Goal: Transaction & Acquisition: Purchase product/service

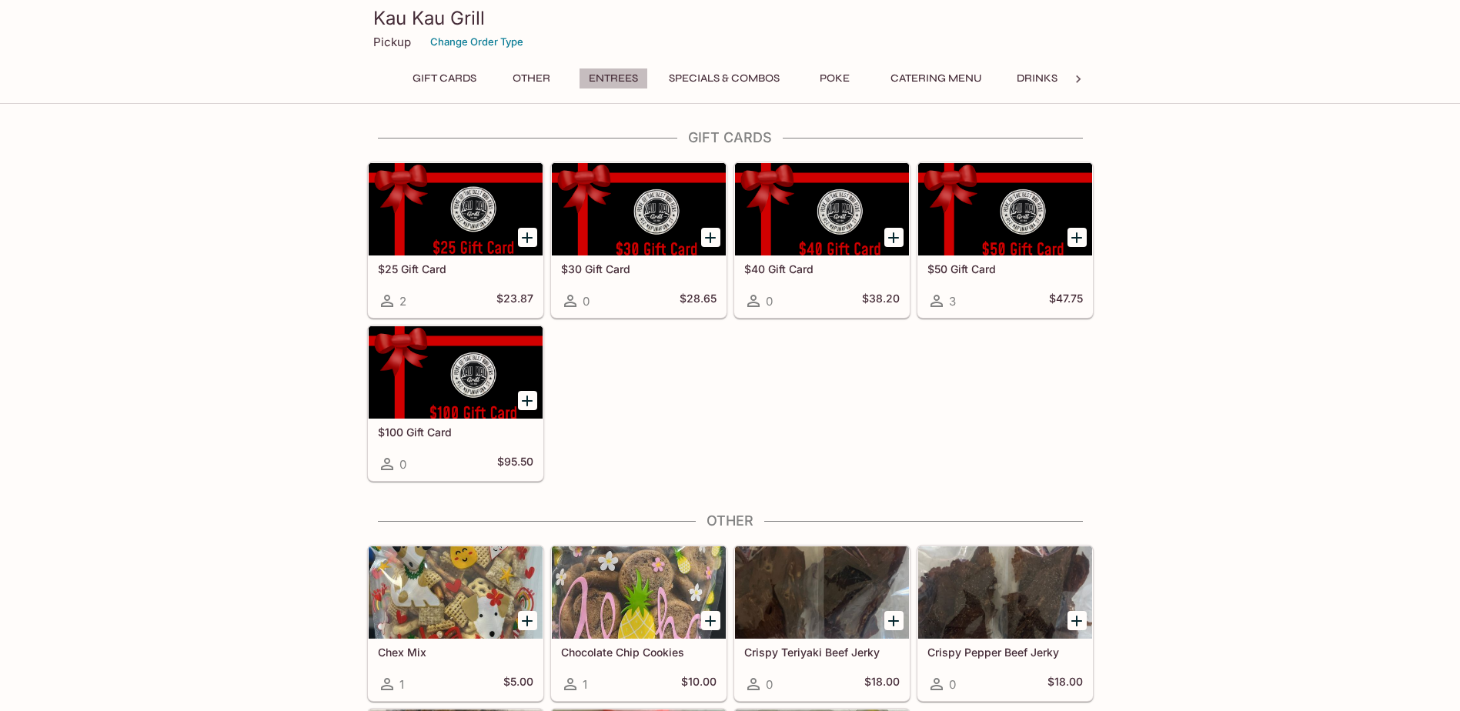
click at [610, 69] on button "Entrees" at bounding box center [613, 79] width 69 height 22
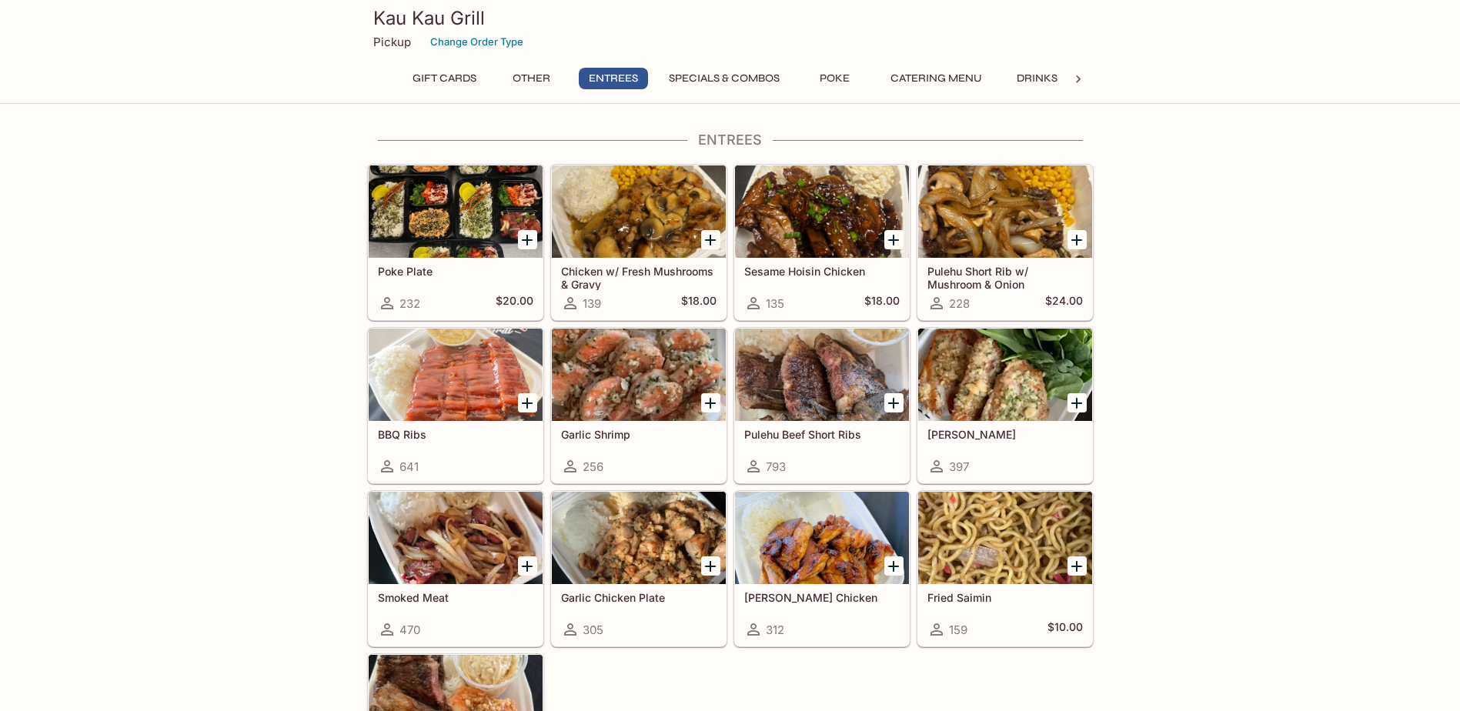
scroll to position [769, 0]
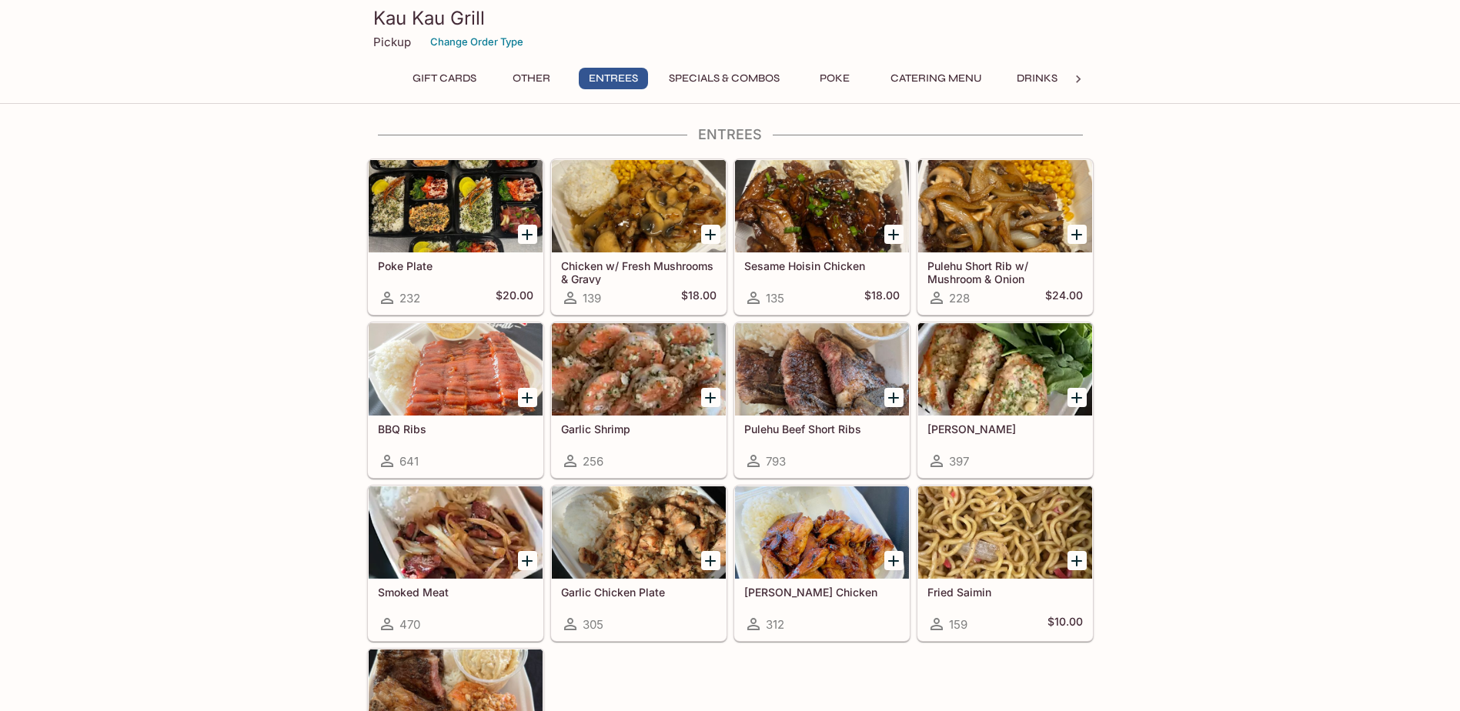
click at [441, 362] on div at bounding box center [456, 369] width 174 height 92
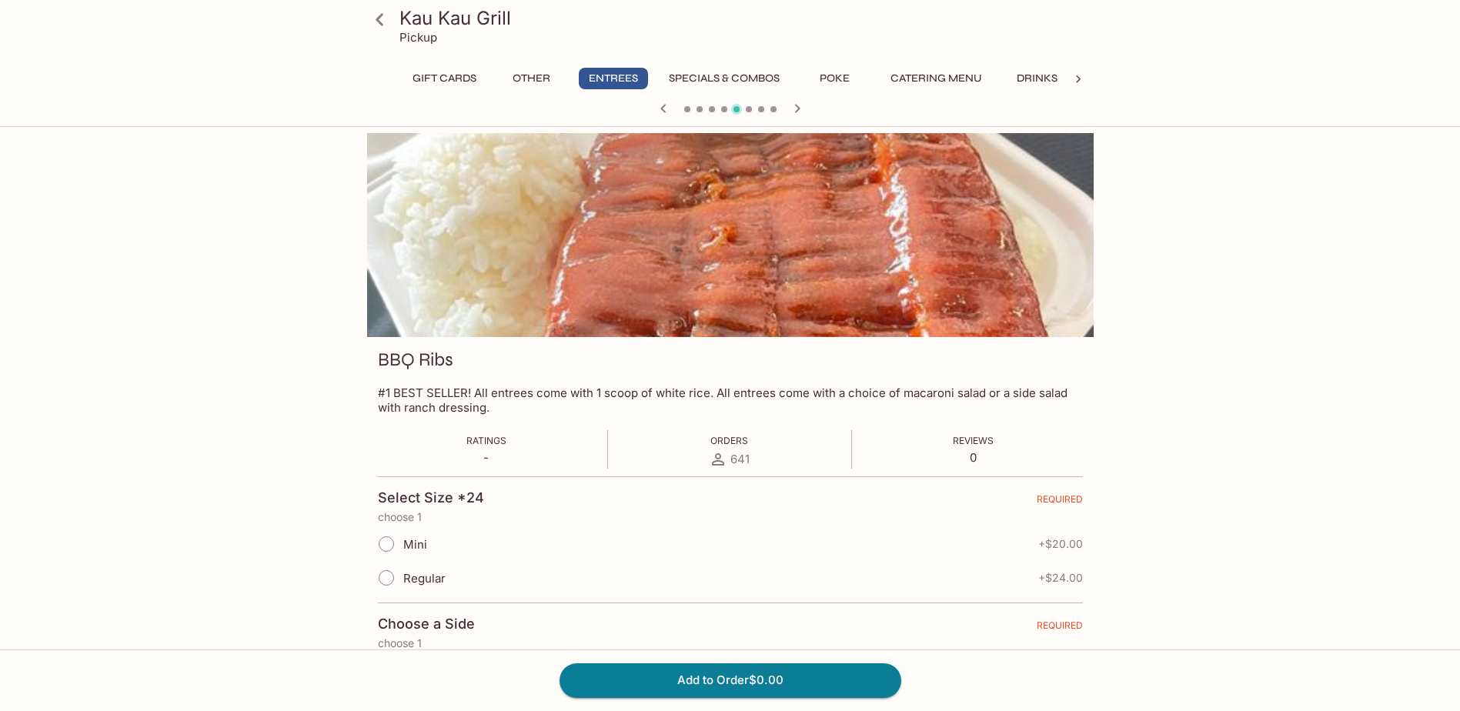
click at [800, 104] on icon "button" at bounding box center [797, 108] width 18 height 18
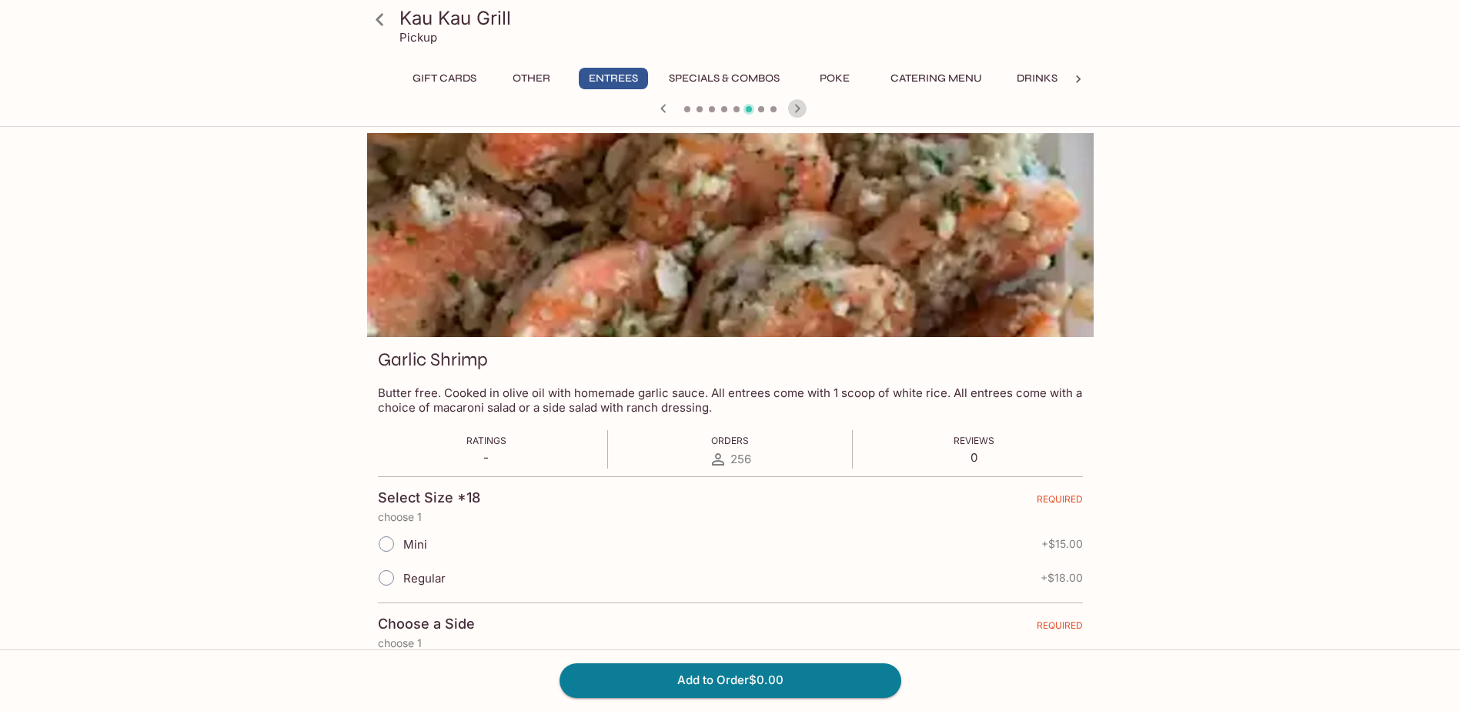
click at [800, 104] on icon "button" at bounding box center [797, 108] width 18 height 18
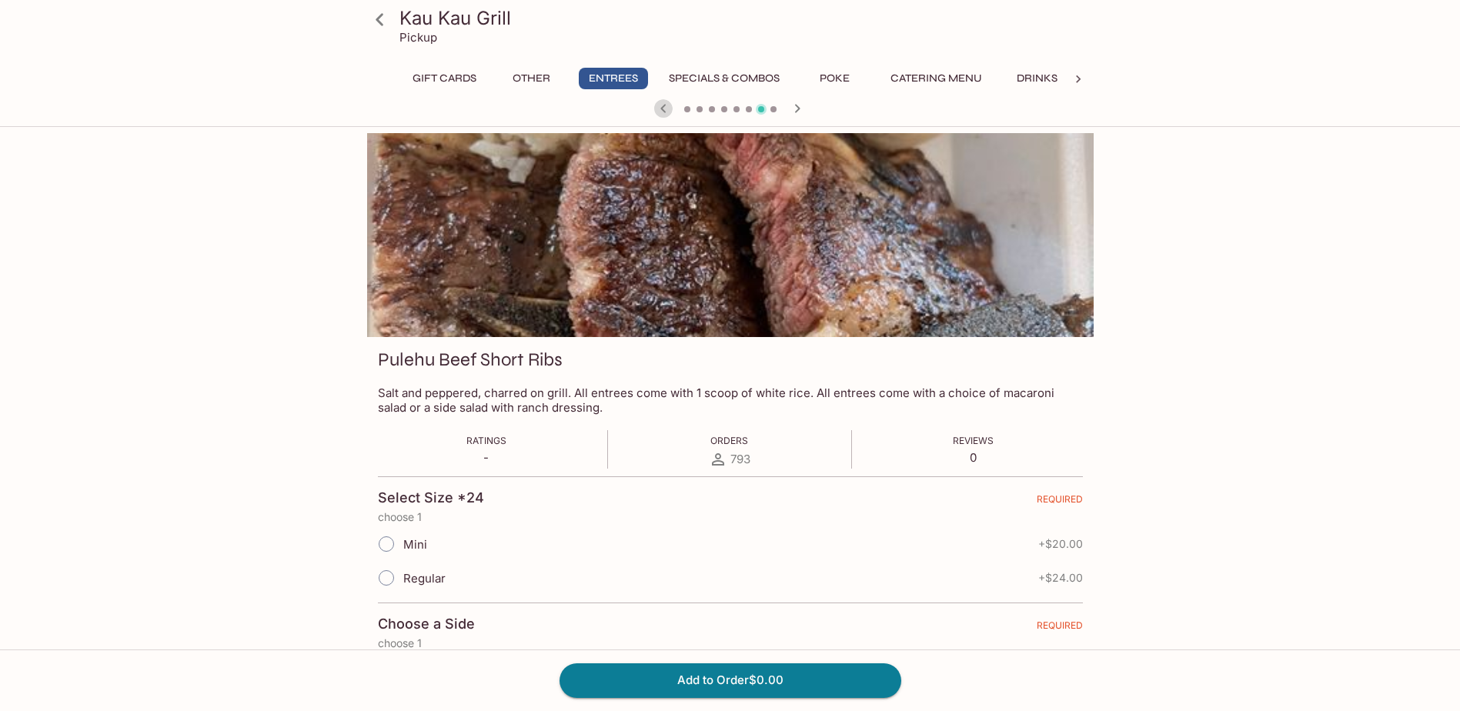
click at [662, 108] on icon "button" at bounding box center [662, 108] width 5 height 8
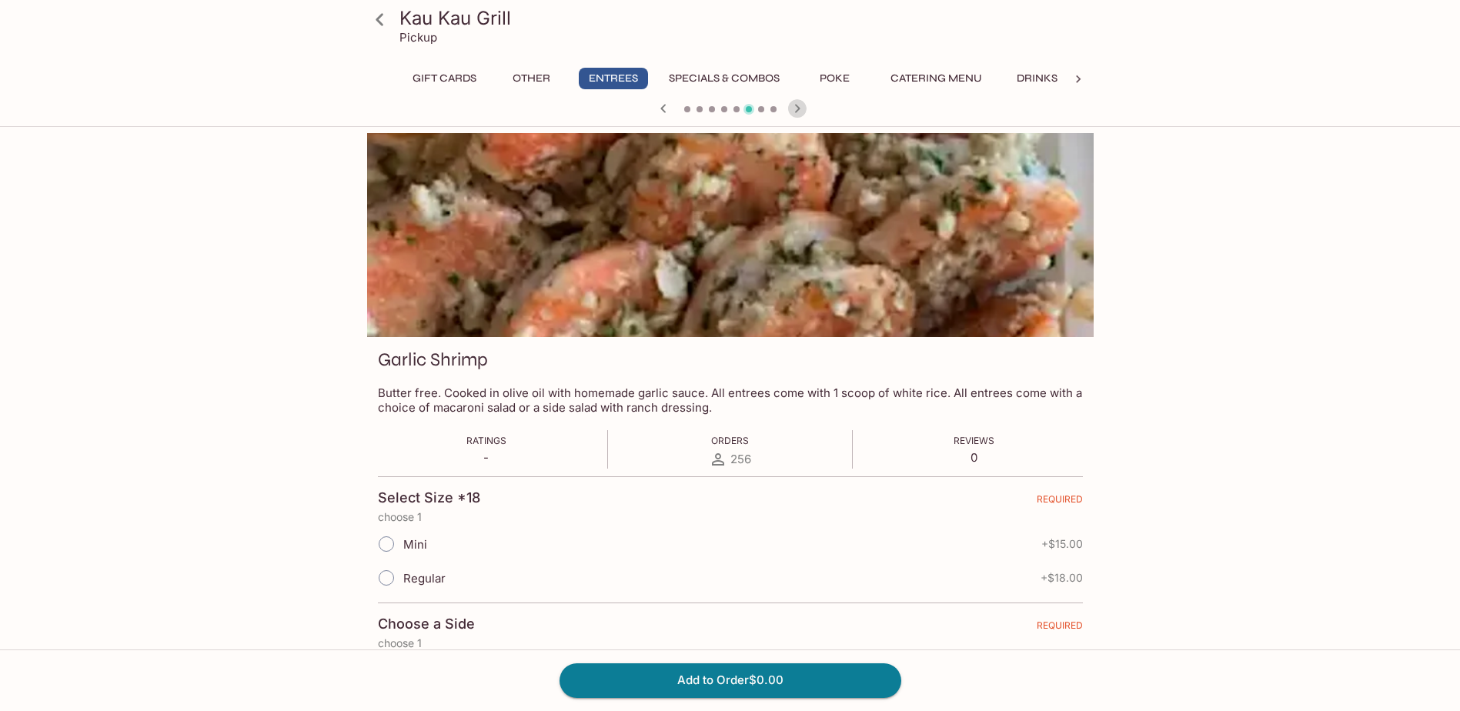
click at [799, 112] on icon "button" at bounding box center [797, 108] width 18 height 18
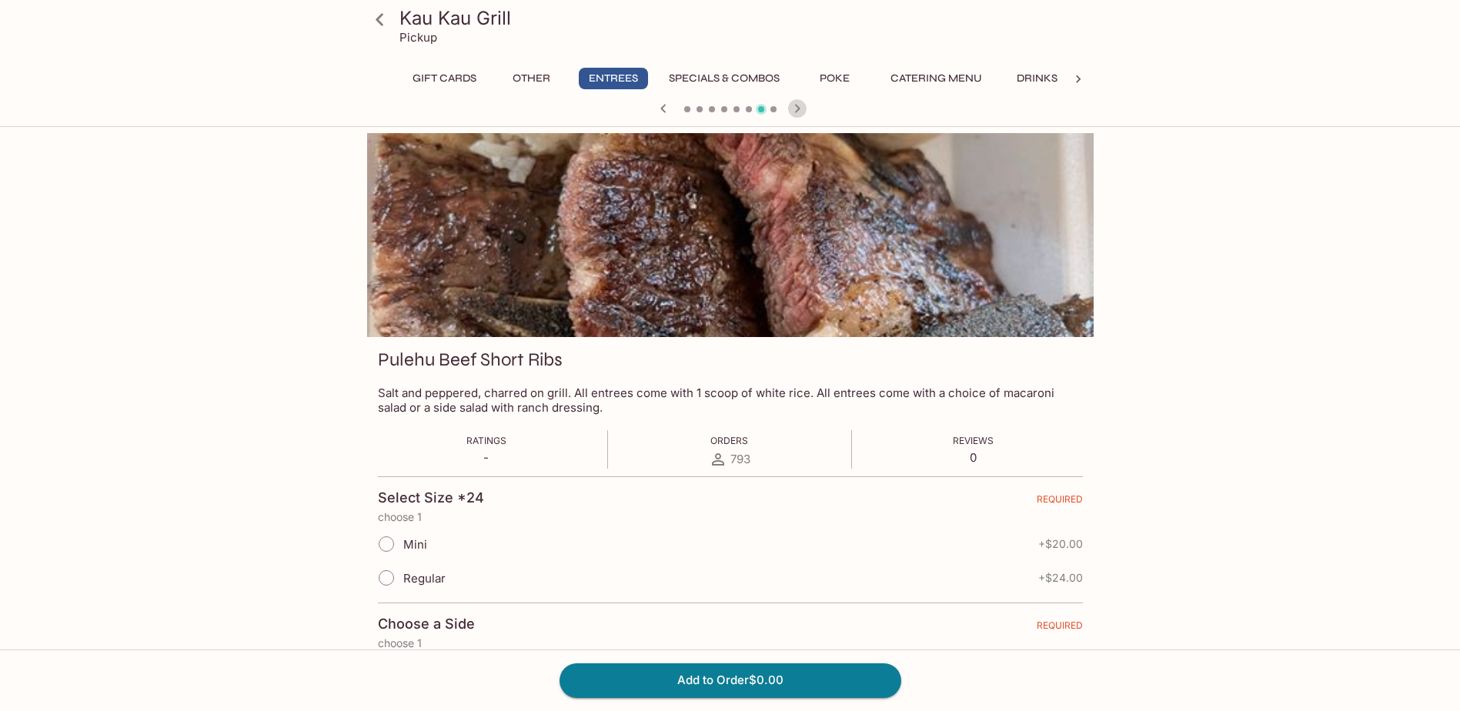
click at [792, 105] on icon "button" at bounding box center [797, 108] width 18 height 18
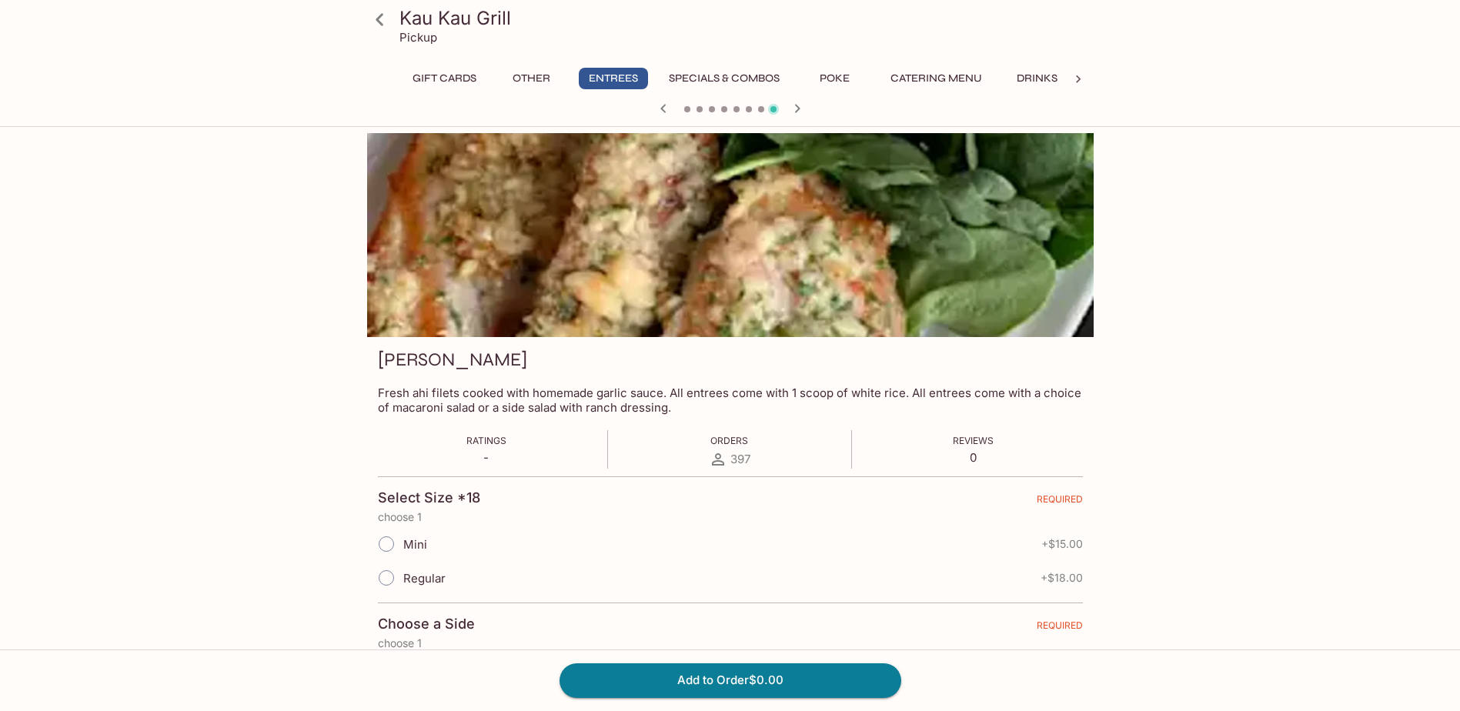
click at [787, 96] on div "Gift Cards Other Entrees Specials & Combos Poke Catering Menu Drinks" at bounding box center [730, 83] width 665 height 31
click at [734, 78] on button "Specials & Combos" at bounding box center [724, 79] width 128 height 22
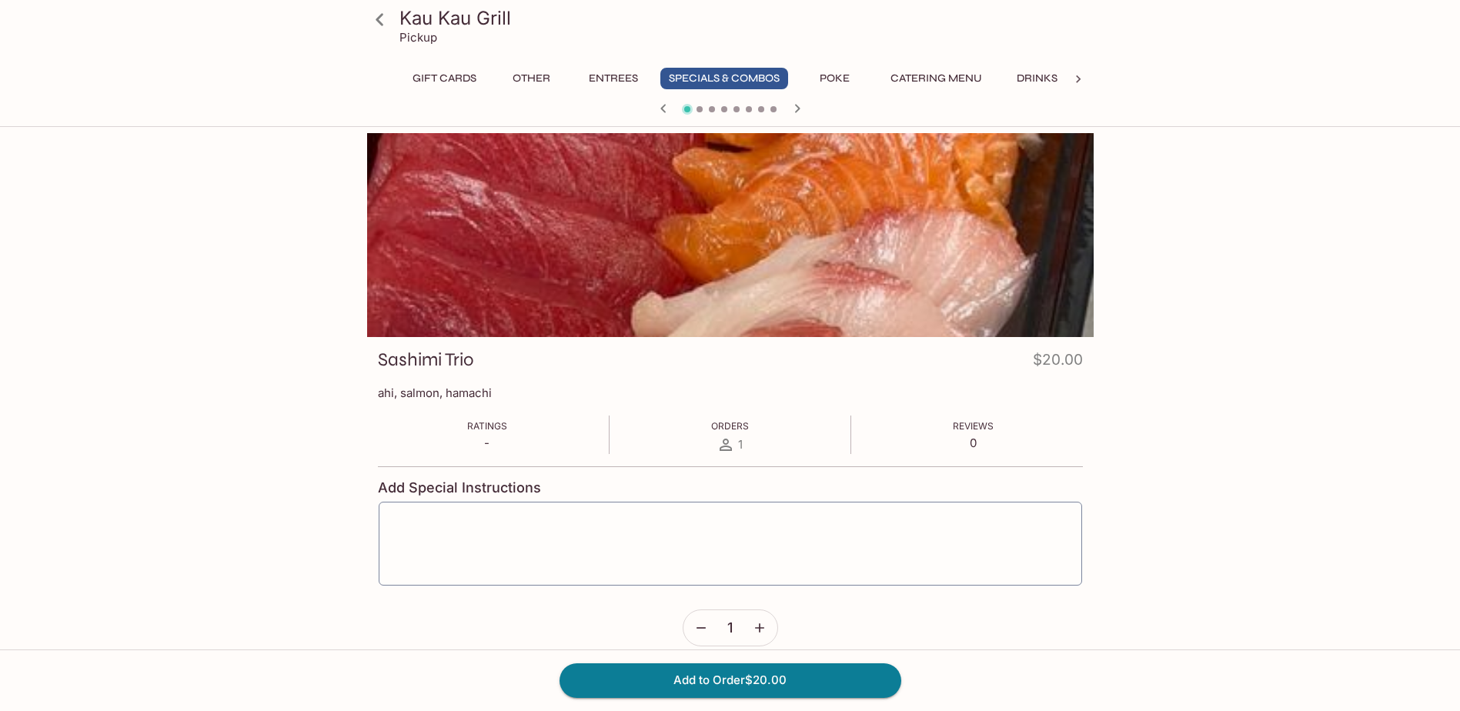
click at [766, 71] on button "Specials & Combos" at bounding box center [724, 79] width 128 height 22
click at [794, 108] on icon "button" at bounding box center [797, 108] width 18 height 18
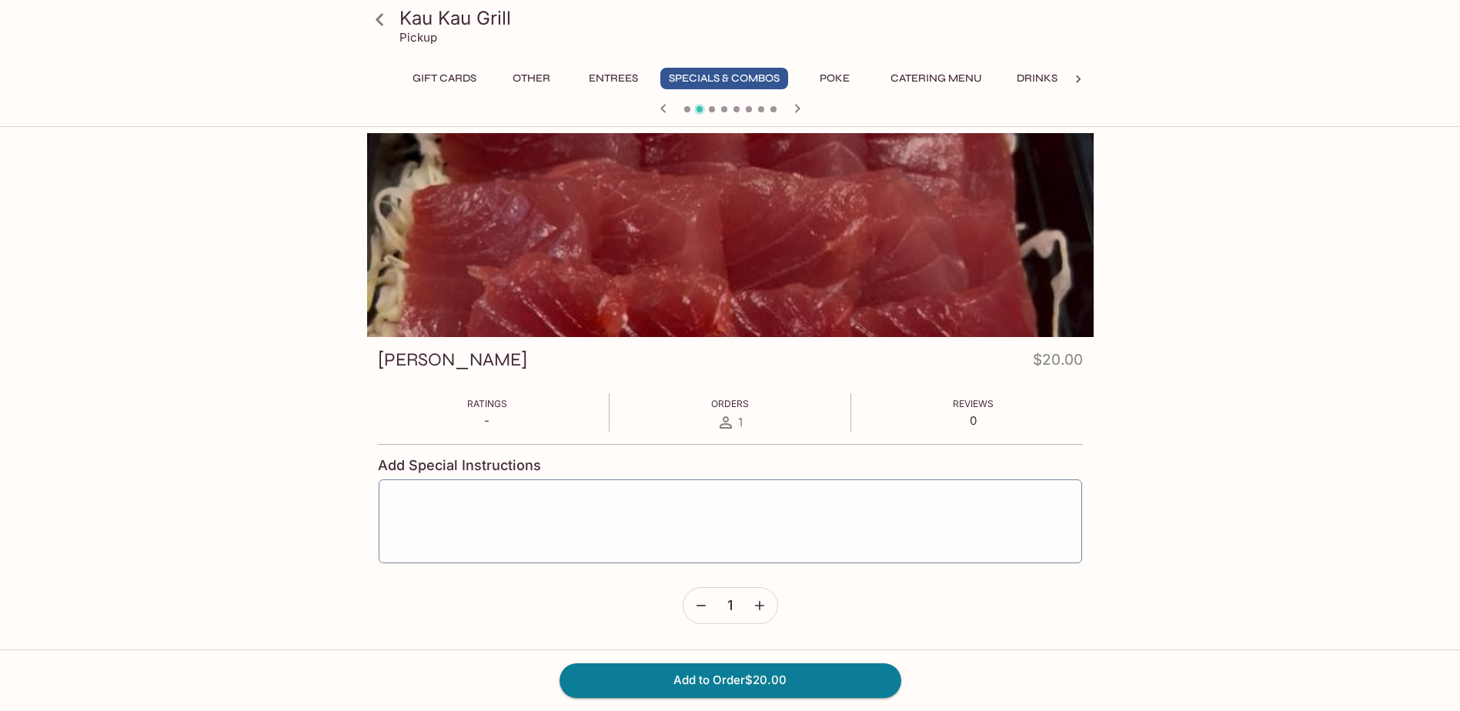
click at [794, 108] on icon "button" at bounding box center [797, 108] width 18 height 18
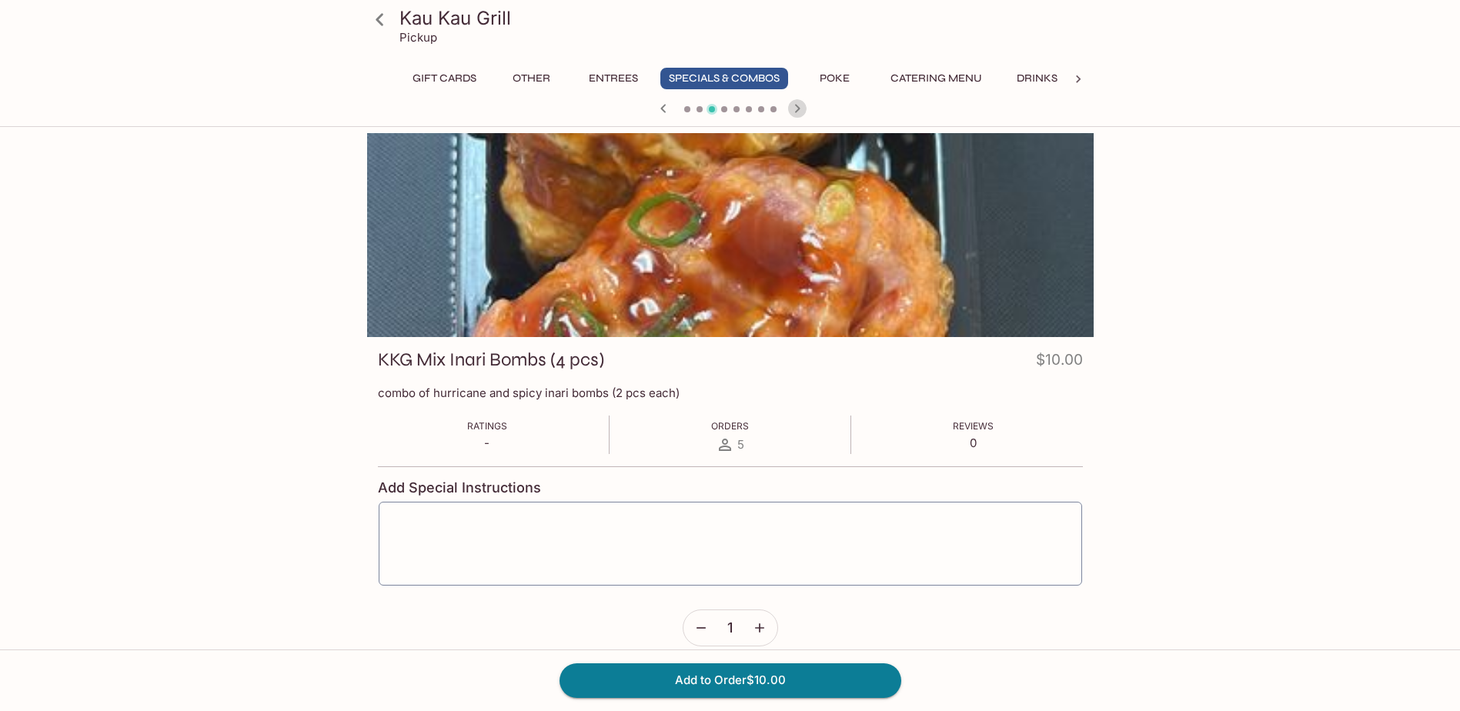
click at [794, 108] on icon "button" at bounding box center [797, 108] width 18 height 18
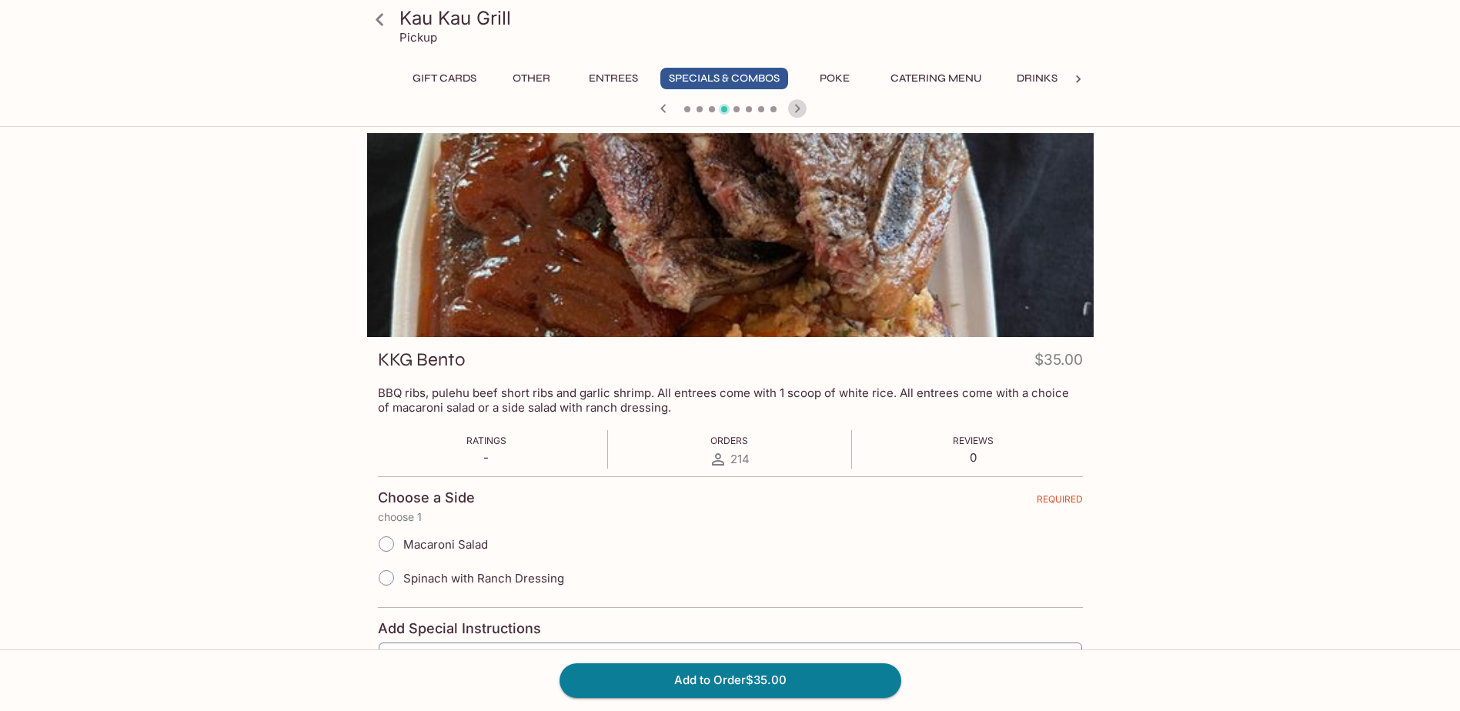
click at [794, 108] on icon "button" at bounding box center [797, 108] width 18 height 18
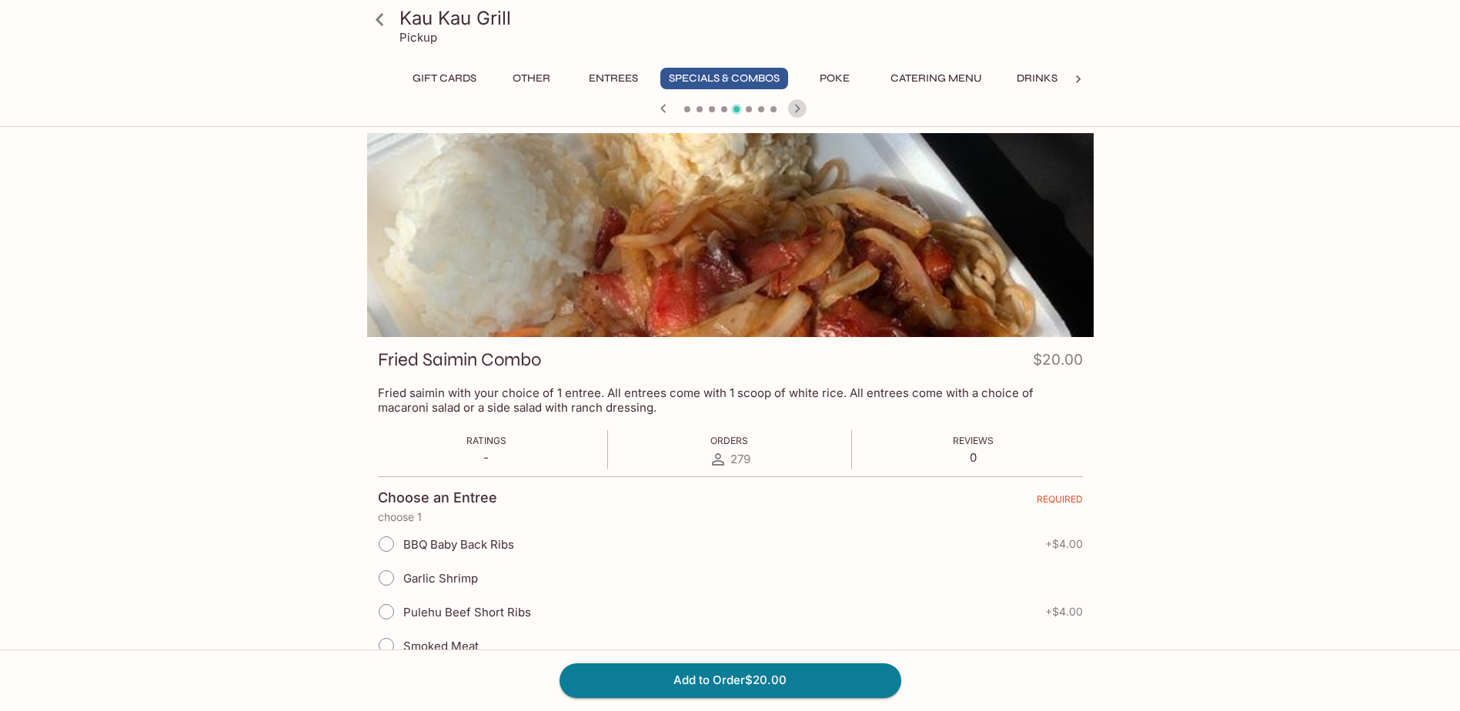
click at [800, 112] on icon "button" at bounding box center [797, 108] width 18 height 18
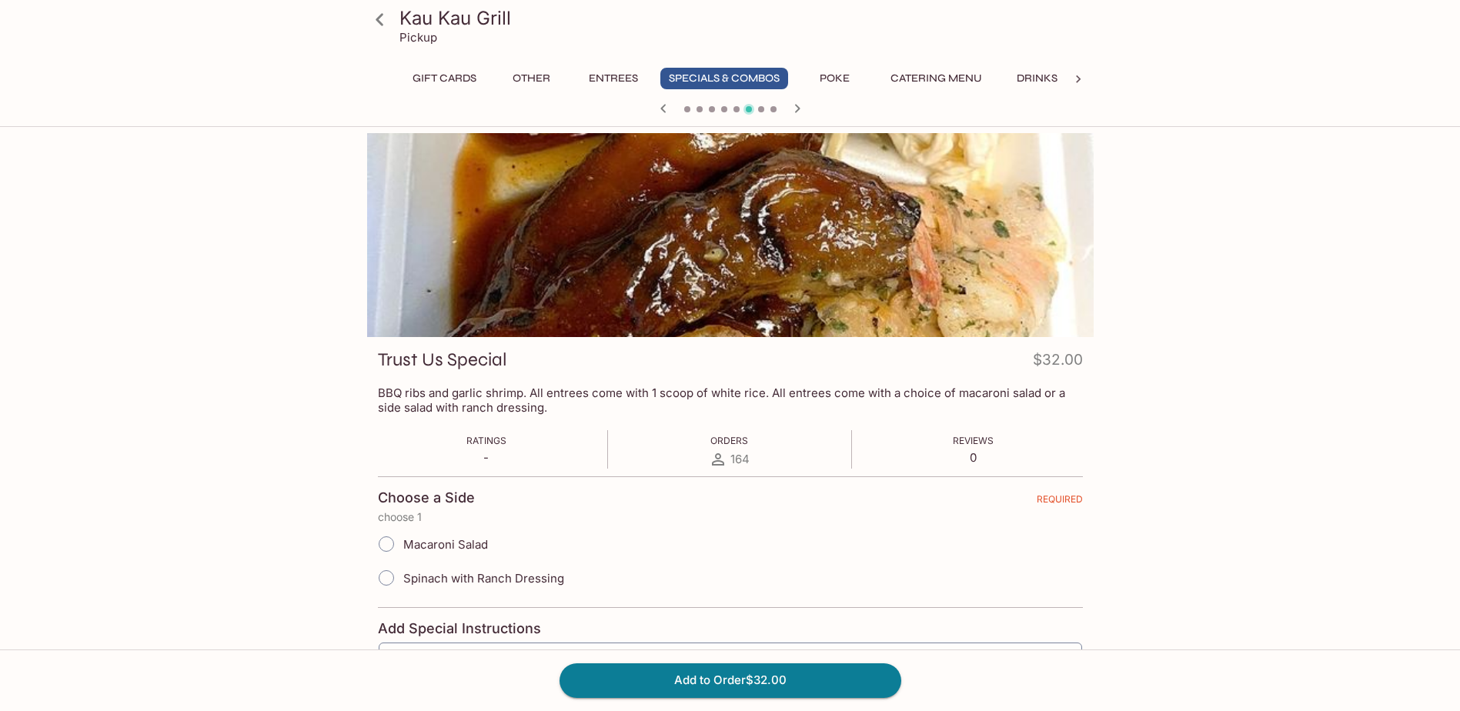
click at [800, 112] on icon "button" at bounding box center [797, 108] width 18 height 18
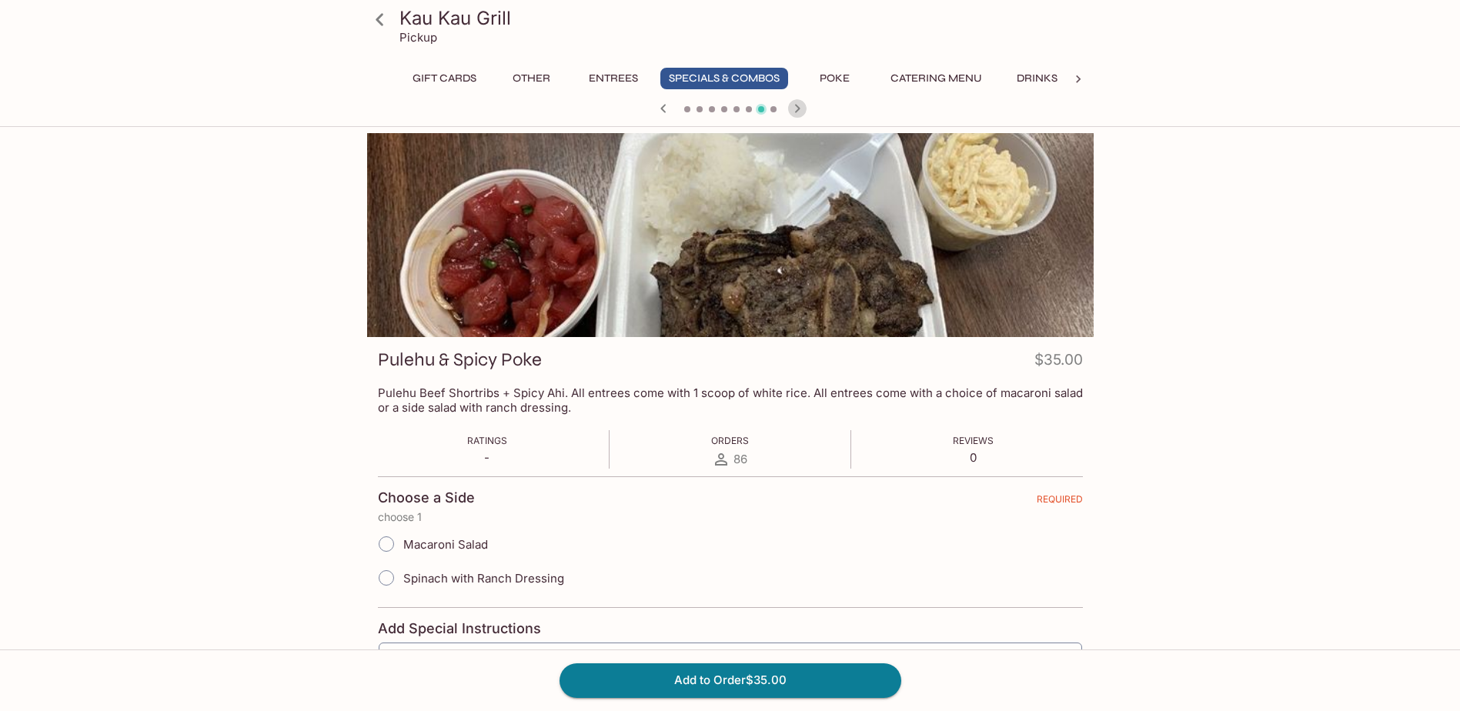
click at [796, 112] on icon "button" at bounding box center [796, 108] width 5 height 8
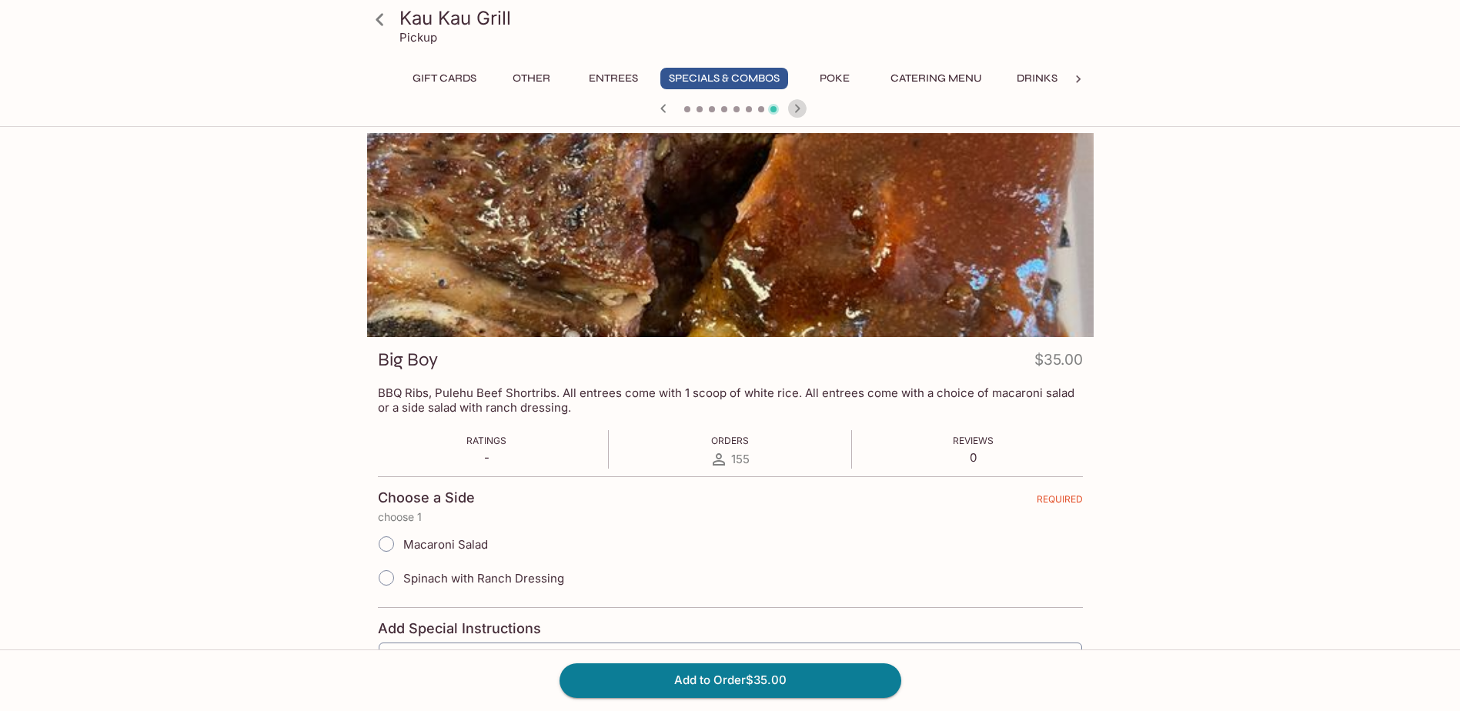
click at [796, 112] on icon "button" at bounding box center [796, 108] width 5 height 8
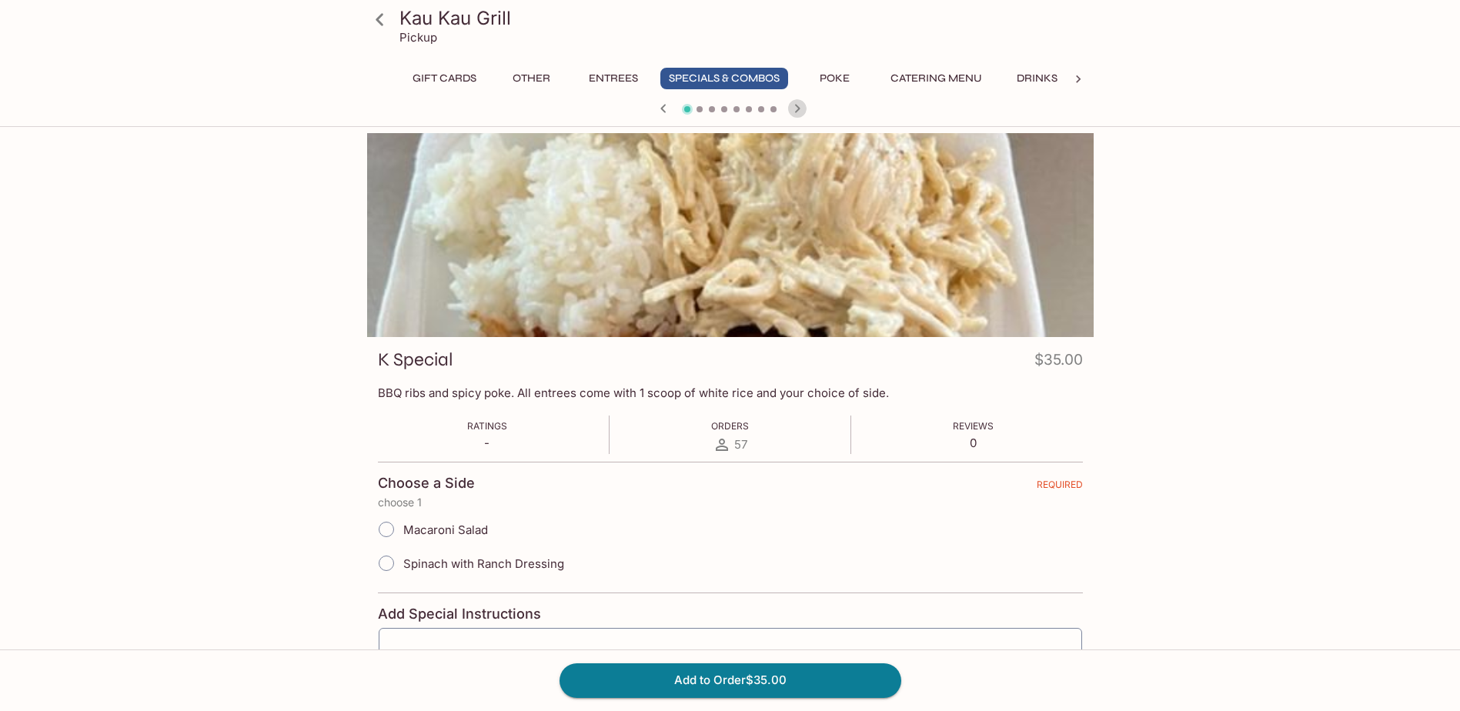
click at [796, 112] on icon "button" at bounding box center [796, 108] width 5 height 8
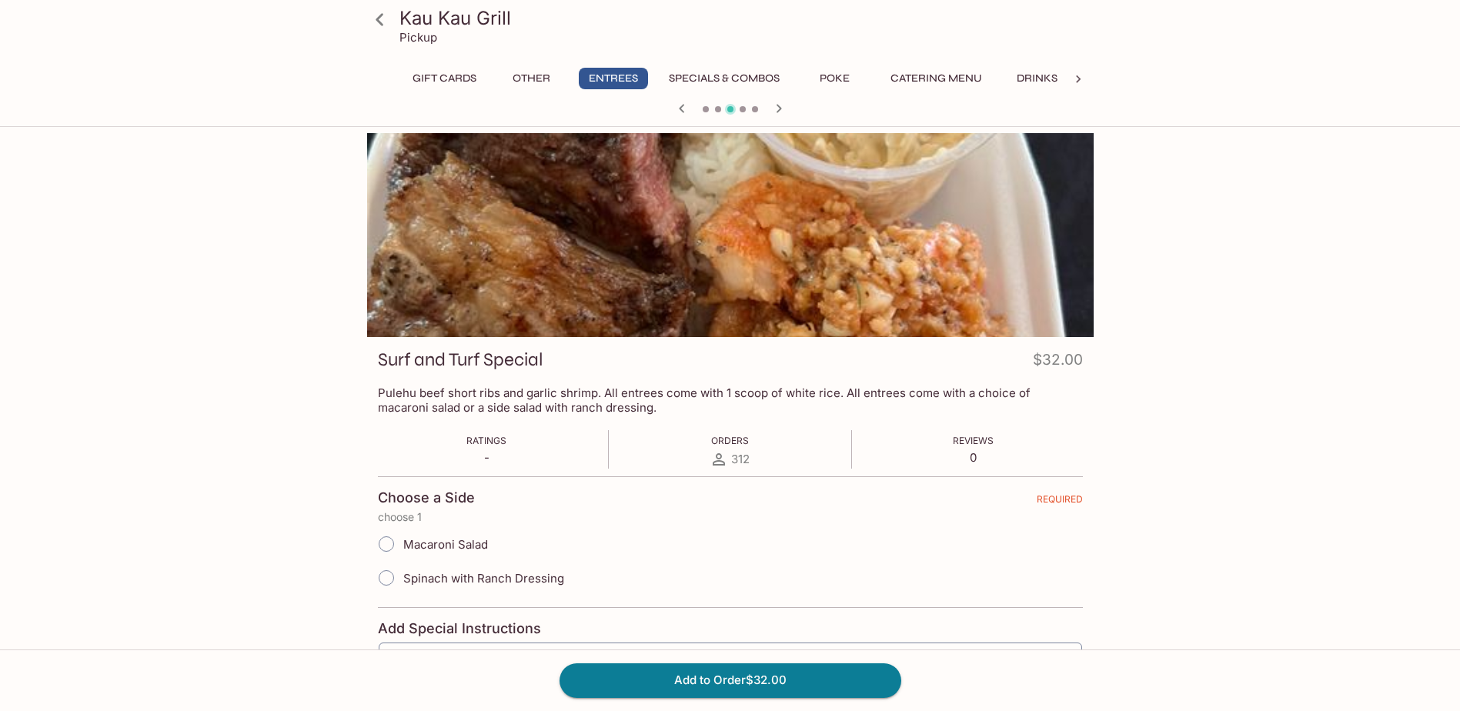
click at [796, 112] on div at bounding box center [730, 109] width 739 height 23
click at [548, 73] on button "Other" at bounding box center [531, 79] width 69 height 22
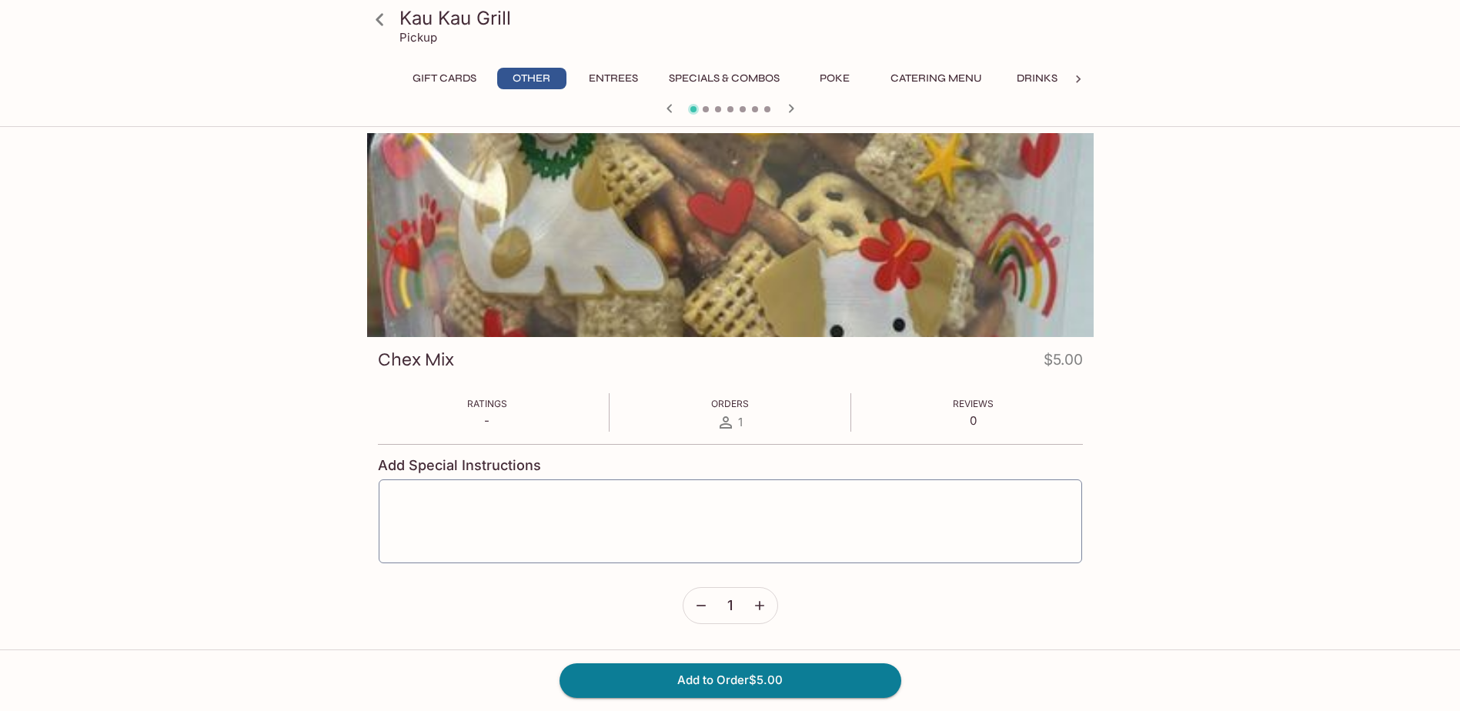
click at [628, 65] on div "Kau Kau Grill Pickup Gift Cards Other Entrees Specials & Combos Poke Catering M…" at bounding box center [730, 61] width 739 height 122
click at [623, 79] on button "Entrees" at bounding box center [613, 79] width 69 height 22
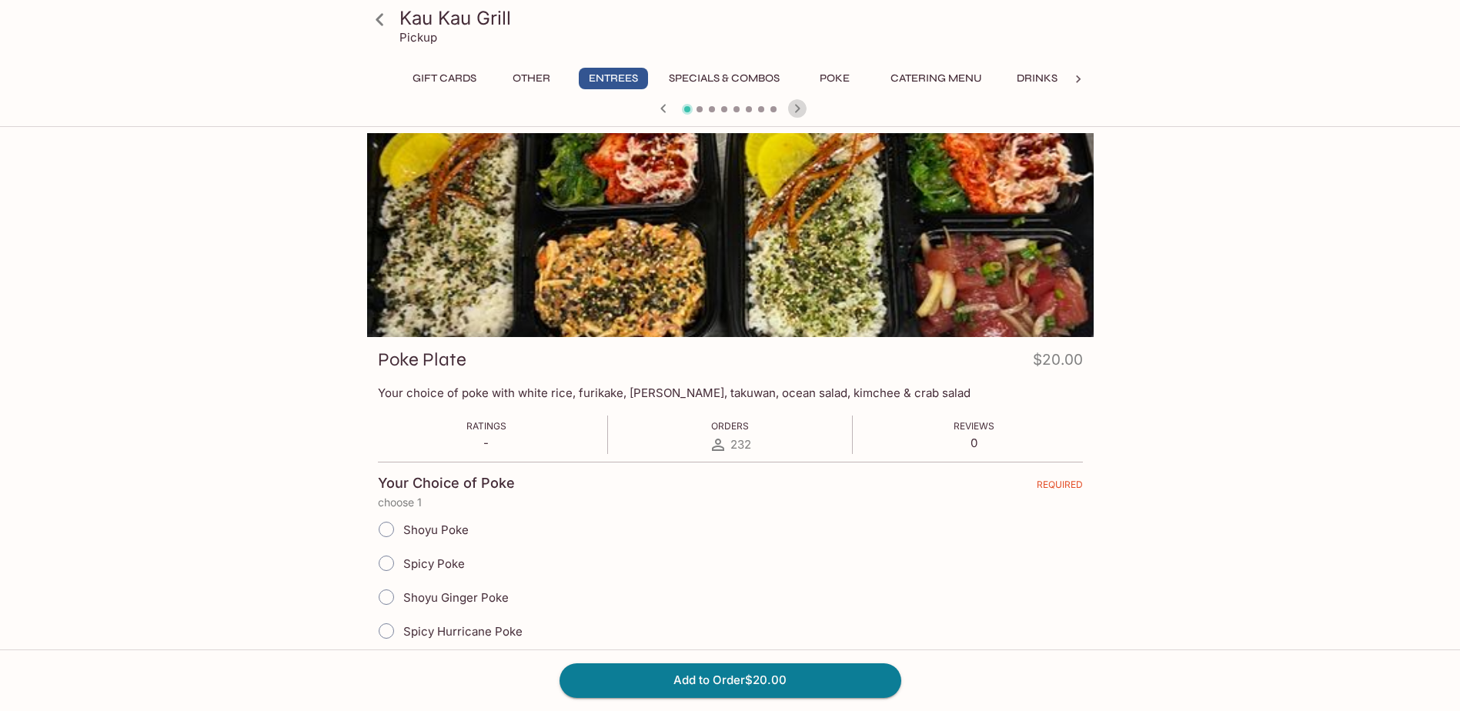
click at [796, 111] on icon "button" at bounding box center [796, 108] width 5 height 8
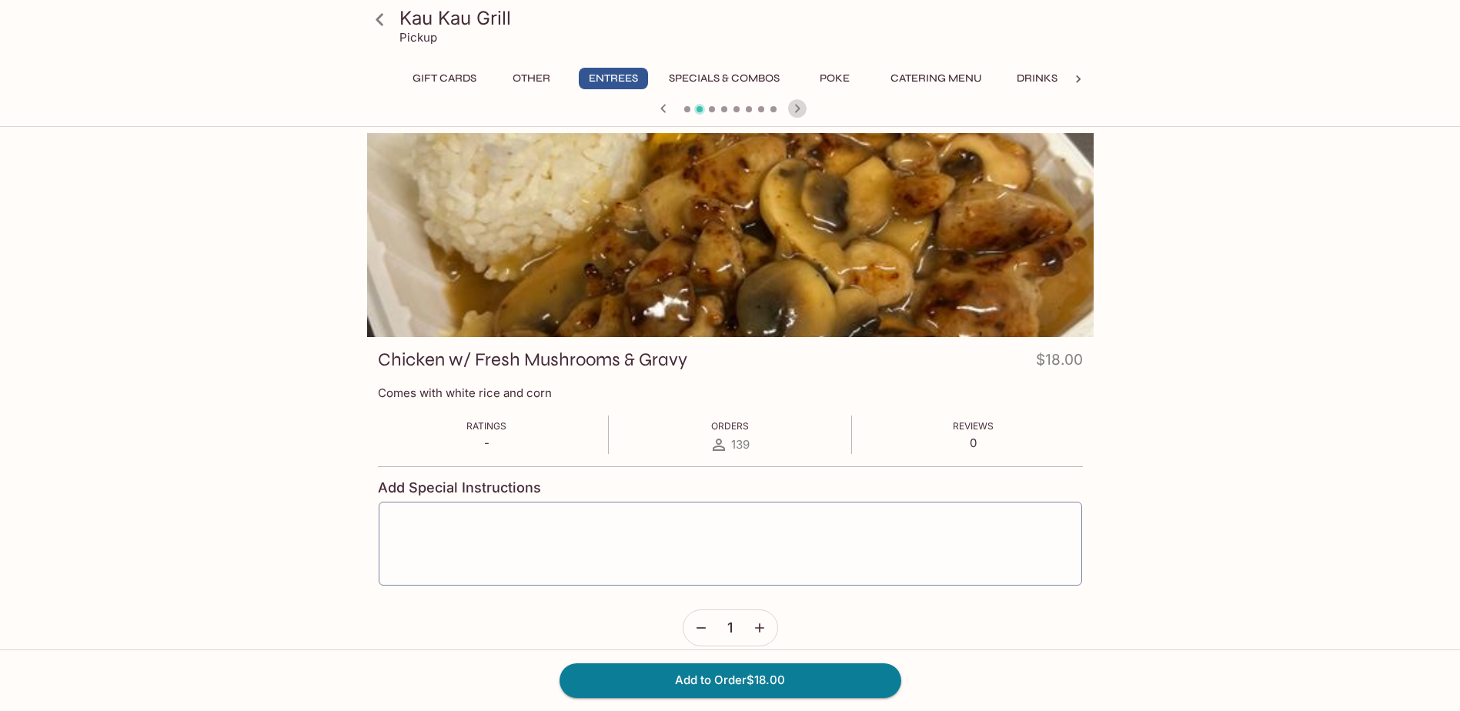
click at [796, 111] on icon "button" at bounding box center [796, 108] width 5 height 8
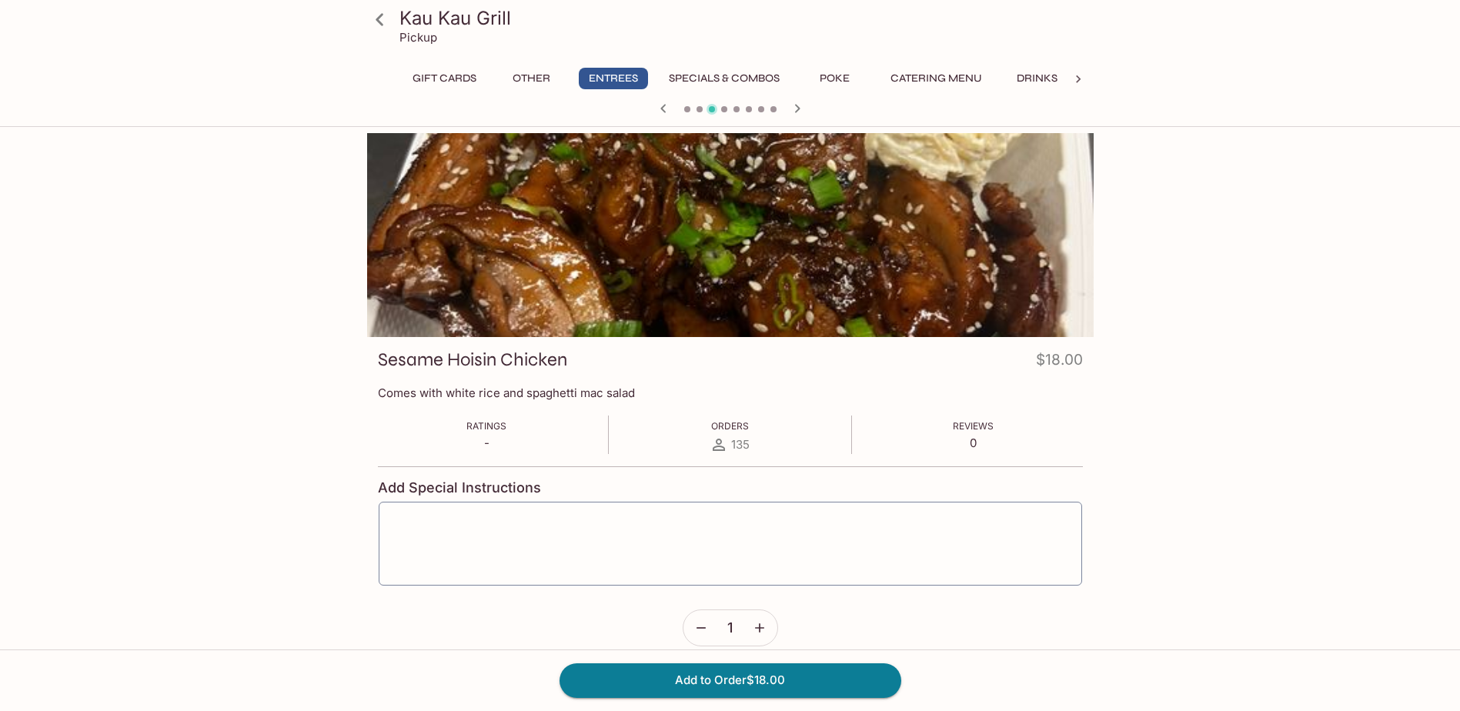
click at [659, 113] on icon "button" at bounding box center [663, 108] width 18 height 18
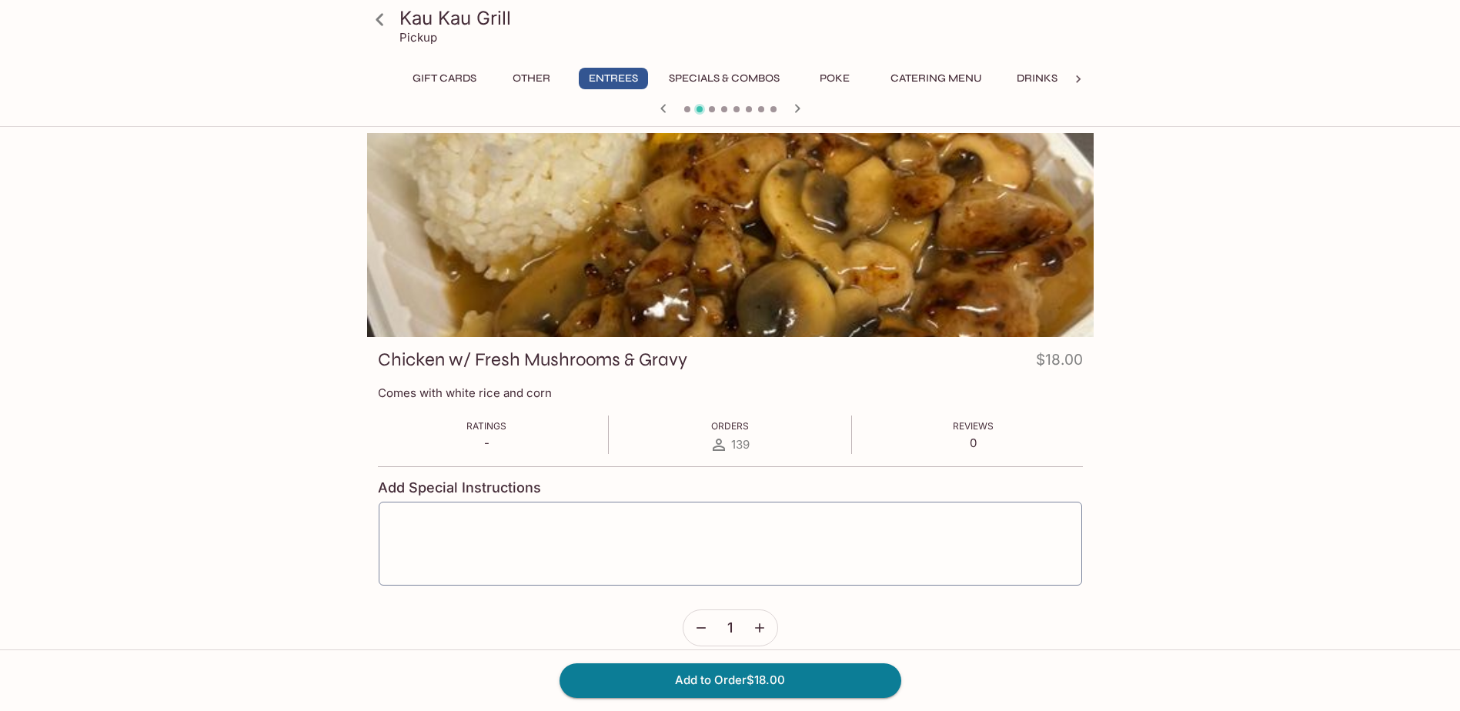
click at [795, 116] on icon "button" at bounding box center [797, 108] width 18 height 18
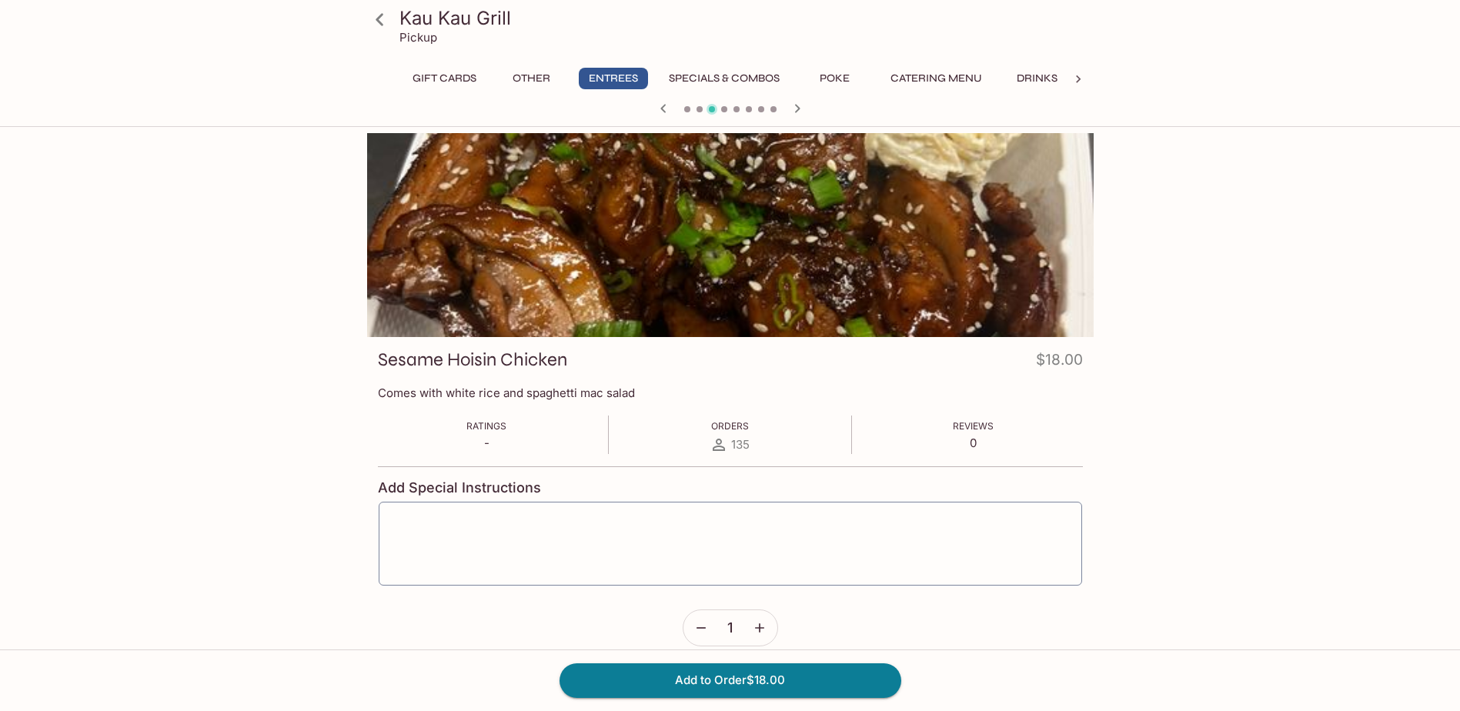
click at [792, 115] on icon "button" at bounding box center [797, 108] width 18 height 18
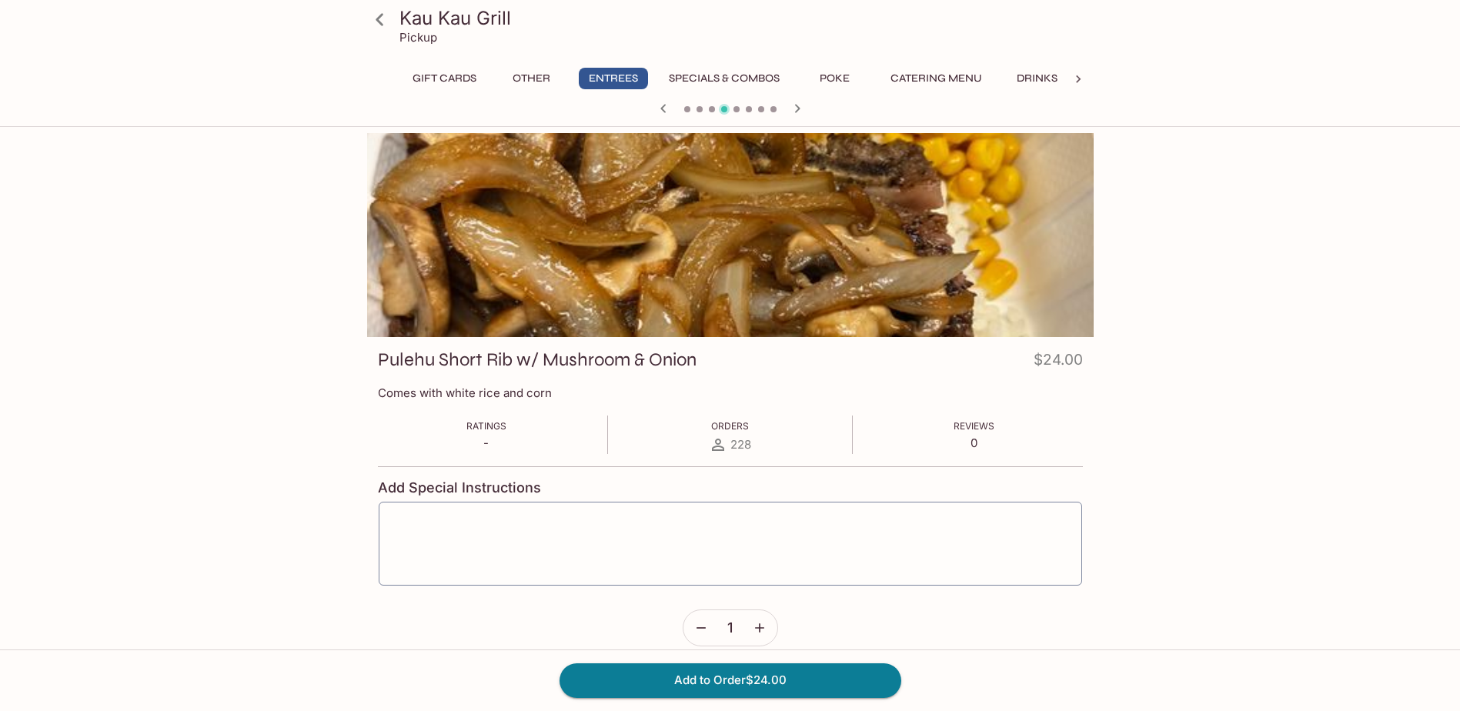
click at [792, 115] on icon "button" at bounding box center [797, 108] width 18 height 18
